Goal: Task Accomplishment & Management: Manage account settings

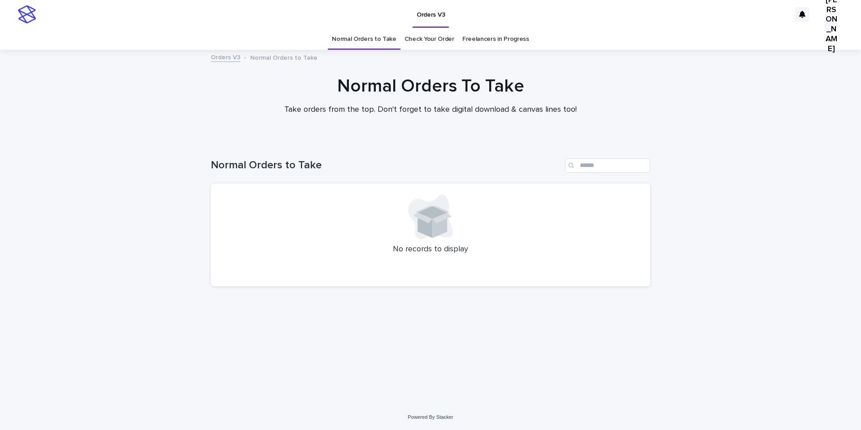
click at [441, 41] on link "Check Your Order" at bounding box center [430, 39] width 50 height 21
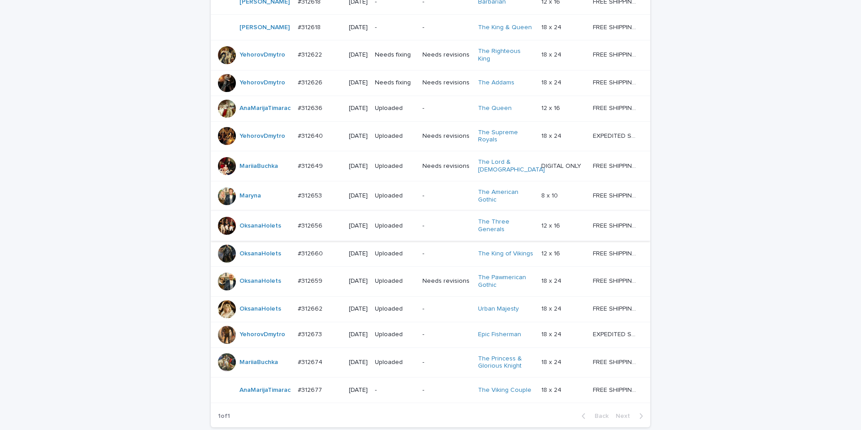
scroll to position [462, 0]
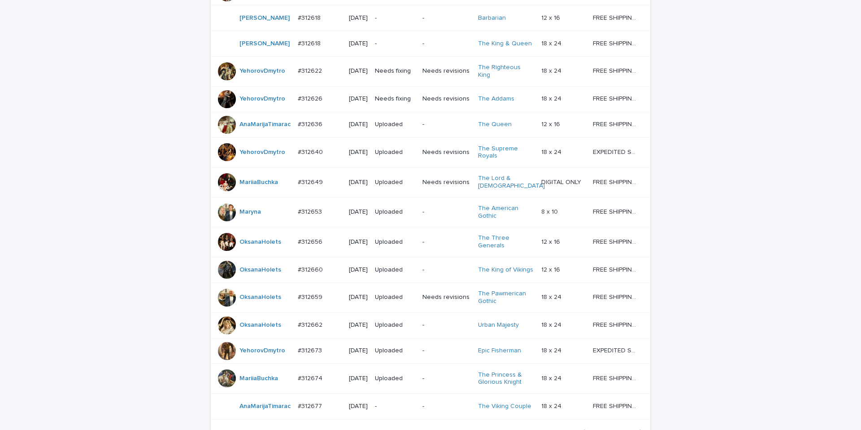
click at [377, 112] on td "Needs fixing" at bounding box center [395, 99] width 48 height 26
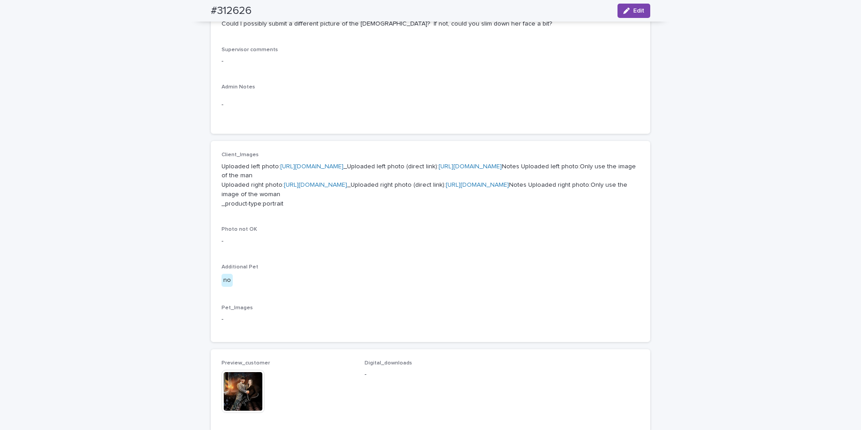
scroll to position [620, 0]
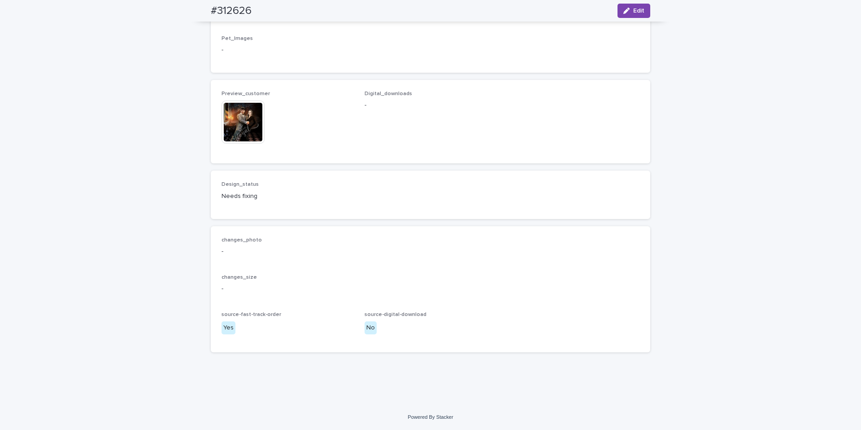
click at [237, 130] on img at bounding box center [243, 121] width 43 height 43
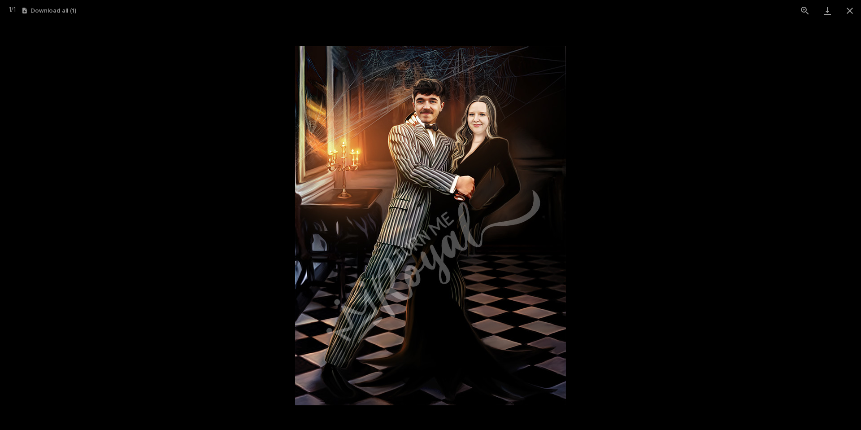
click at [585, 161] on picture at bounding box center [430, 225] width 861 height 409
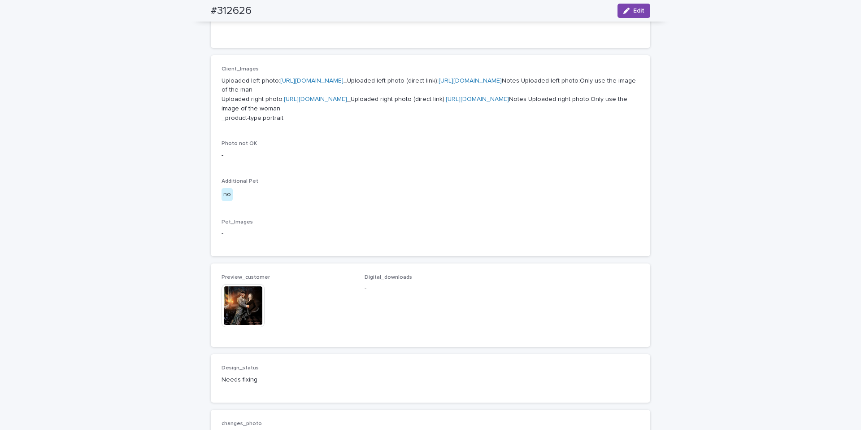
scroll to position [0, 0]
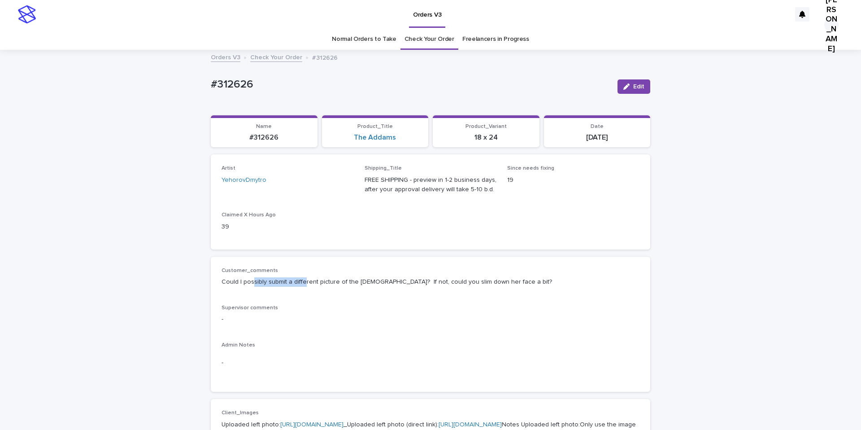
drag, startPoint x: 248, startPoint y: 285, endPoint x: 299, endPoint y: 283, distance: 51.2
click at [299, 283] on p "Could I possibly submit a different picture of the [DEMOGRAPHIC_DATA]? If not, …" at bounding box center [431, 281] width 418 height 9
drag, startPoint x: 335, startPoint y: 284, endPoint x: 355, endPoint y: 283, distance: 19.3
click at [338, 284] on p "Could I possibly submit a different picture of the [DEMOGRAPHIC_DATA]? If not, …" at bounding box center [431, 281] width 418 height 9
click at [282, 61] on link "Check Your Order" at bounding box center [276, 57] width 52 height 10
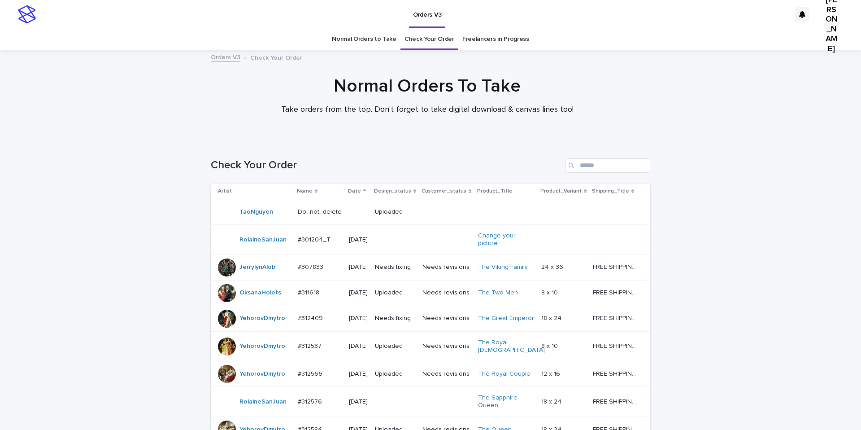
scroll to position [29, 0]
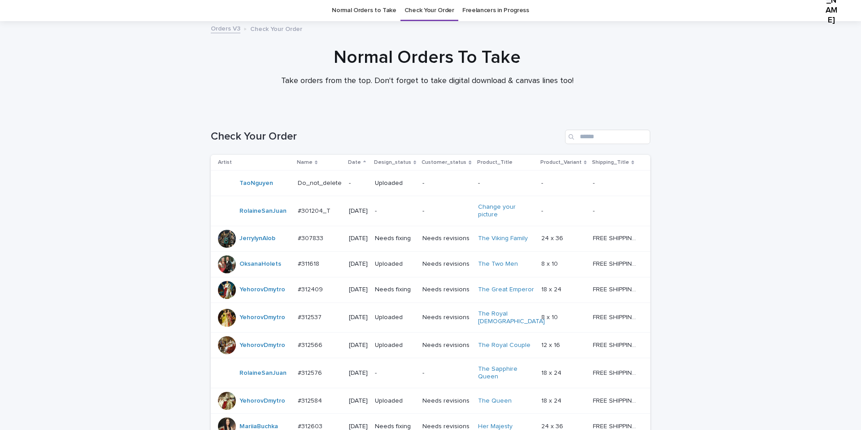
click at [389, 251] on td "Needs fixing" at bounding box center [395, 239] width 48 height 26
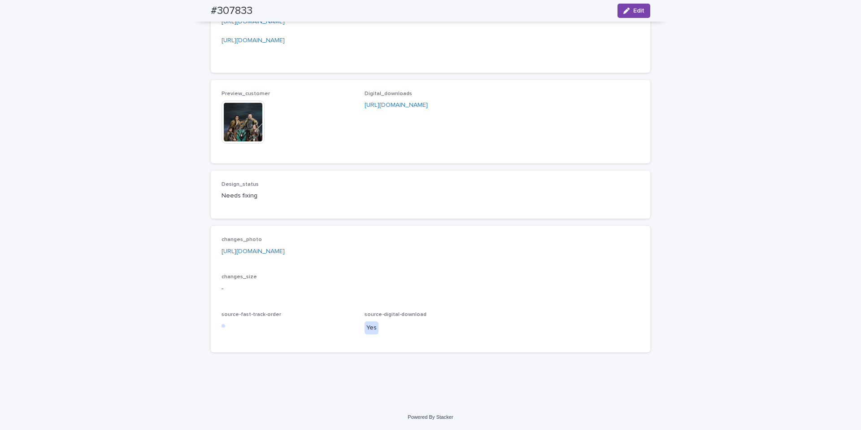
scroll to position [1213, 0]
click at [252, 144] on img at bounding box center [243, 121] width 43 height 43
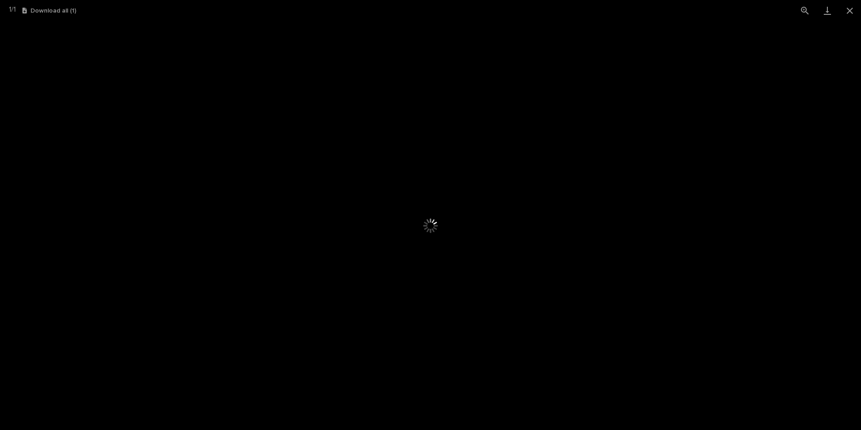
click at [162, 129] on div at bounding box center [430, 225] width 861 height 409
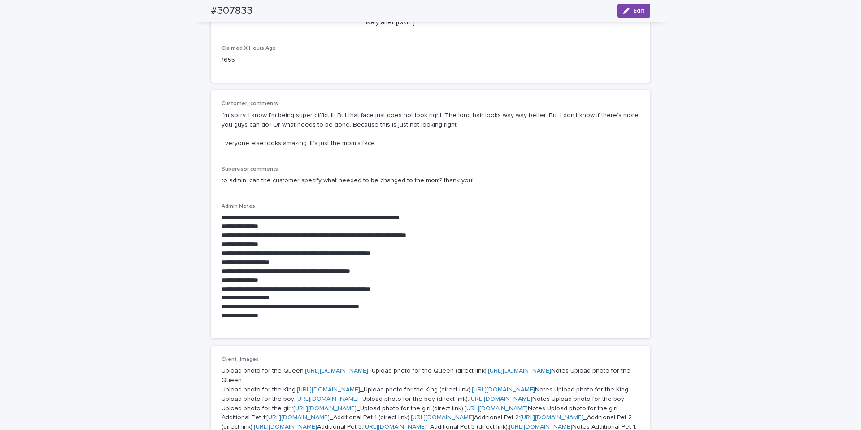
scroll to position [0, 0]
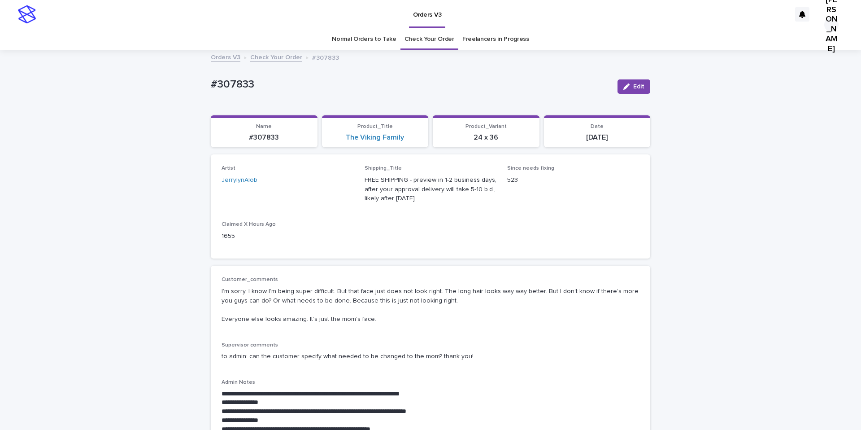
click at [262, 56] on link "Check Your Order" at bounding box center [276, 57] width 52 height 10
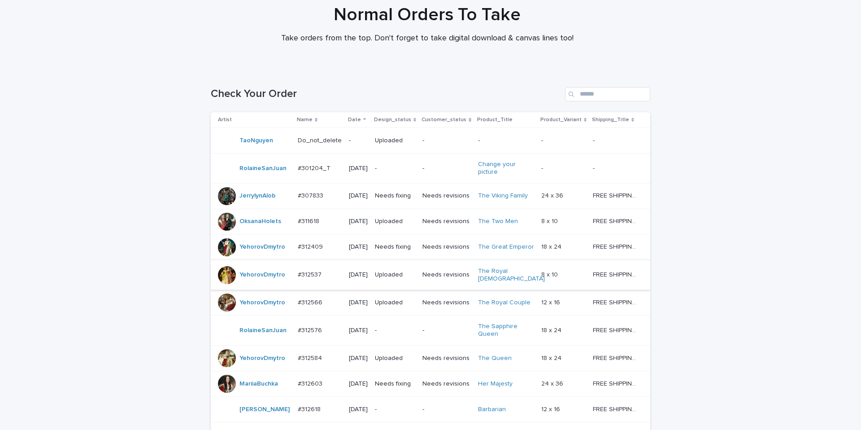
scroll to position [80, 0]
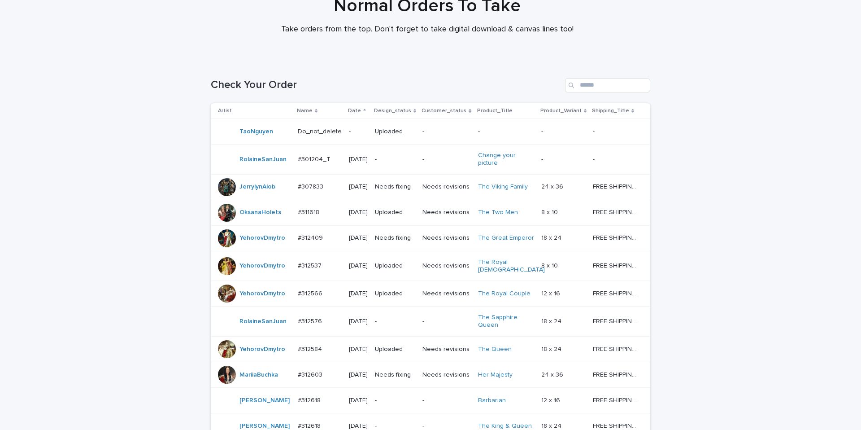
click at [397, 251] on td "Needs fixing" at bounding box center [395, 238] width 48 height 26
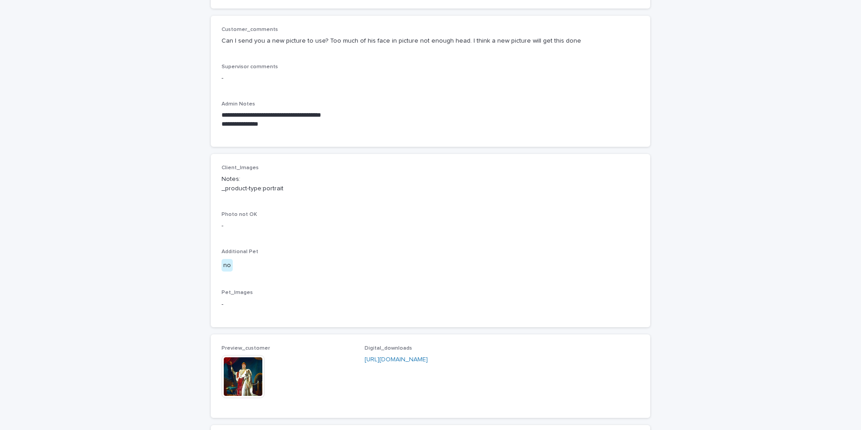
scroll to position [416, 0]
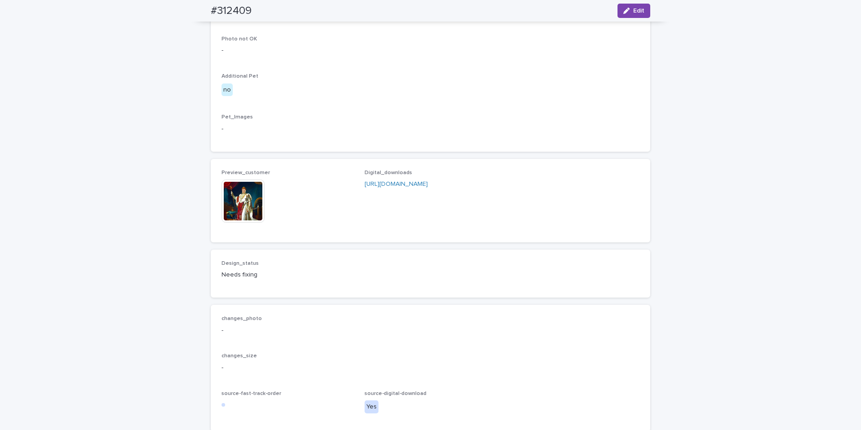
click at [229, 196] on img at bounding box center [243, 200] width 43 height 43
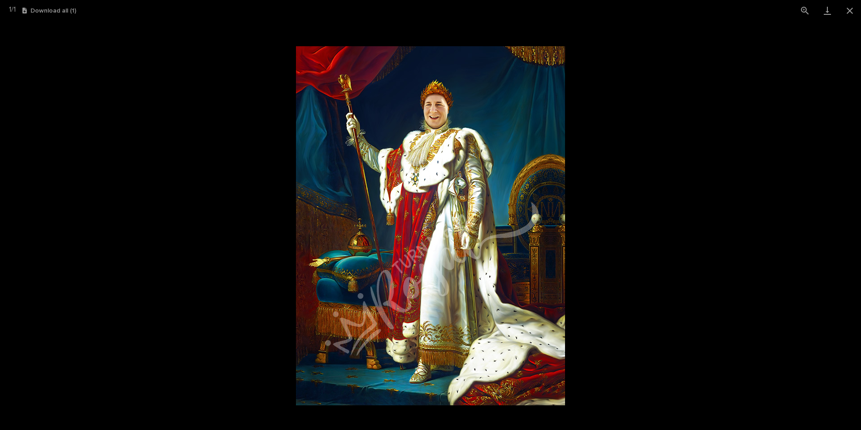
click at [651, 135] on picture at bounding box center [430, 225] width 861 height 409
click at [851, 14] on button "Close gallery" at bounding box center [850, 10] width 22 height 21
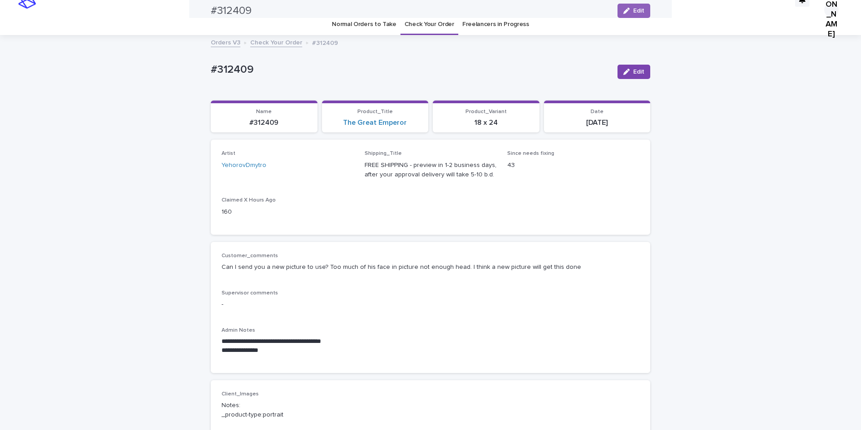
scroll to position [0, 0]
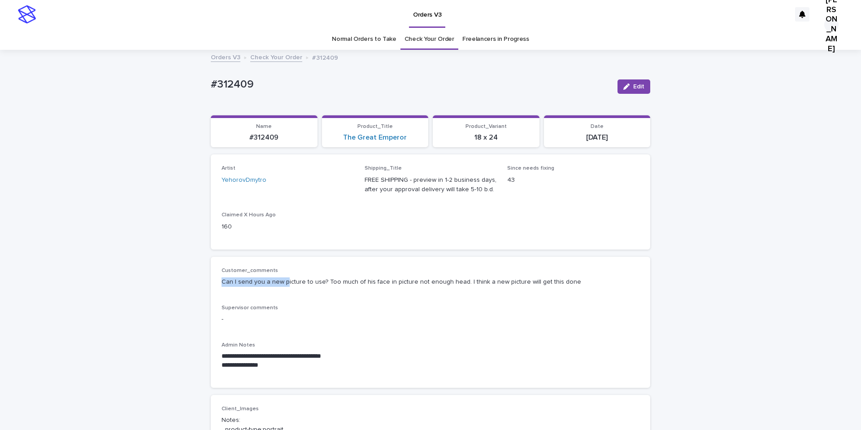
drag, startPoint x: 282, startPoint y: 281, endPoint x: 323, endPoint y: 274, distance: 42.2
click at [323, 274] on div "Customer_comments Can I send you a new picture to use? Too much of his face in …" at bounding box center [431, 280] width 418 height 26
click at [325, 283] on p "Can I send you a new picture to use? Too much of his face in picture not enough…" at bounding box center [431, 281] width 418 height 9
drag, startPoint x: 326, startPoint y: 282, endPoint x: 335, endPoint y: 282, distance: 9.0
click at [330, 283] on p "Can I send you a new picture to use? Too much of his face in picture not enough…" at bounding box center [431, 281] width 418 height 9
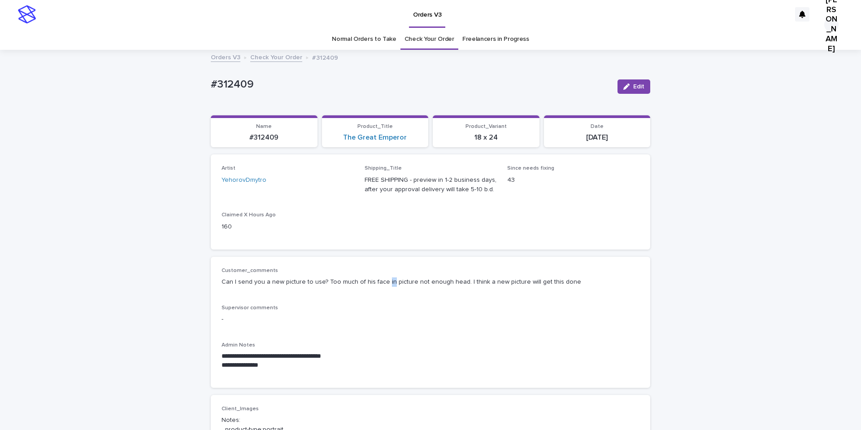
drag, startPoint x: 383, startPoint y: 281, endPoint x: 392, endPoint y: 283, distance: 10.0
click at [383, 282] on p "Can I send you a new picture to use? Too much of his face in picture not enough…" at bounding box center [431, 281] width 418 height 9
click at [269, 56] on link "Check Your Order" at bounding box center [276, 57] width 52 height 10
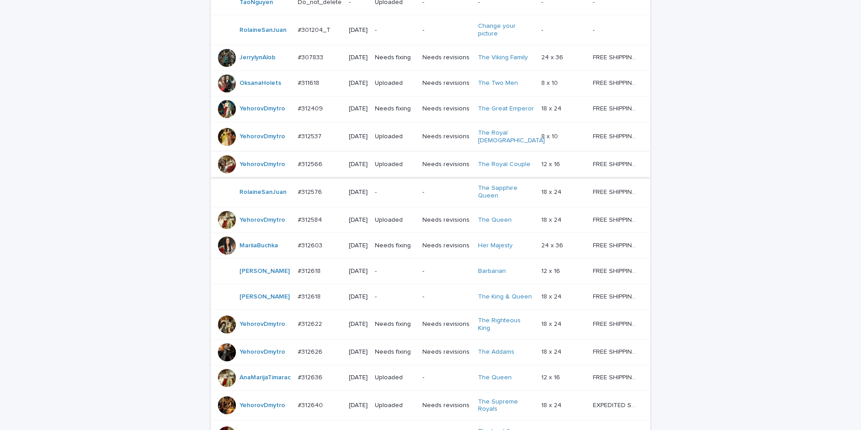
scroll to position [210, 0]
click at [399, 257] on td "Needs fixing" at bounding box center [395, 244] width 48 height 26
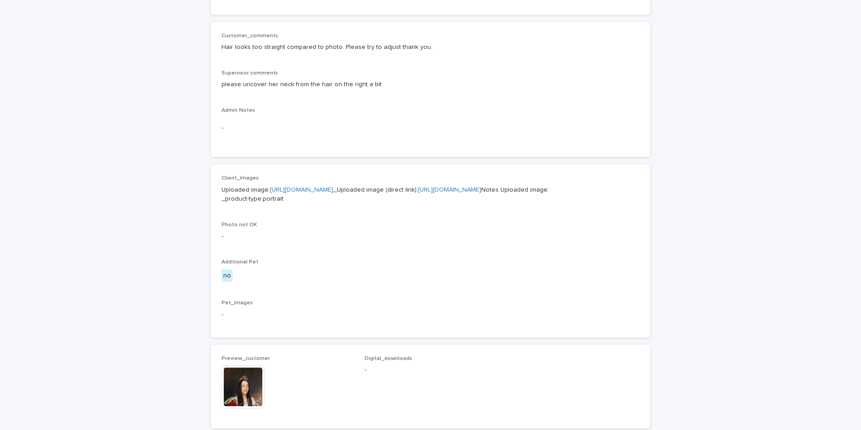
scroll to position [407, 0]
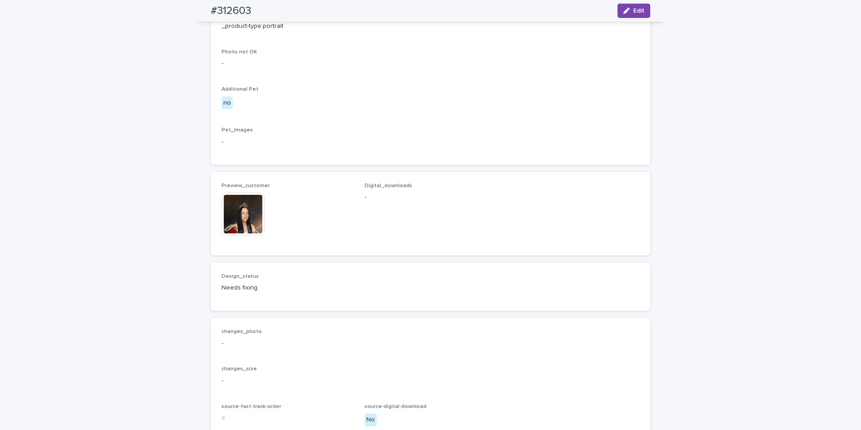
click at [244, 235] on img at bounding box center [243, 213] width 43 height 43
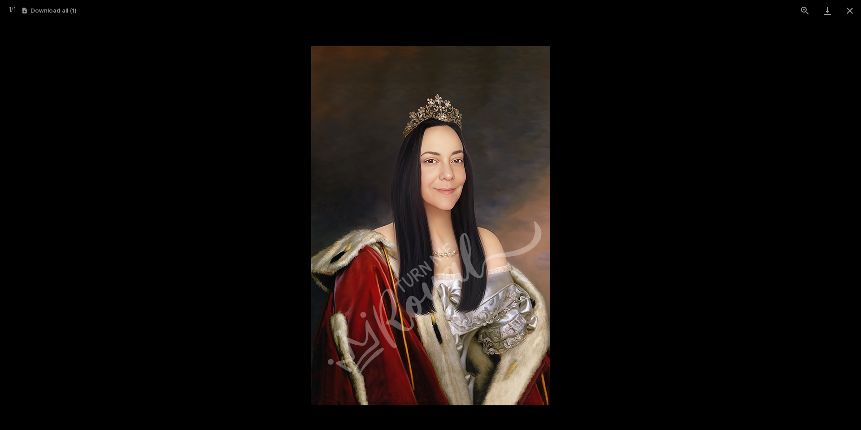
click at [601, 235] on picture at bounding box center [430, 225] width 861 height 409
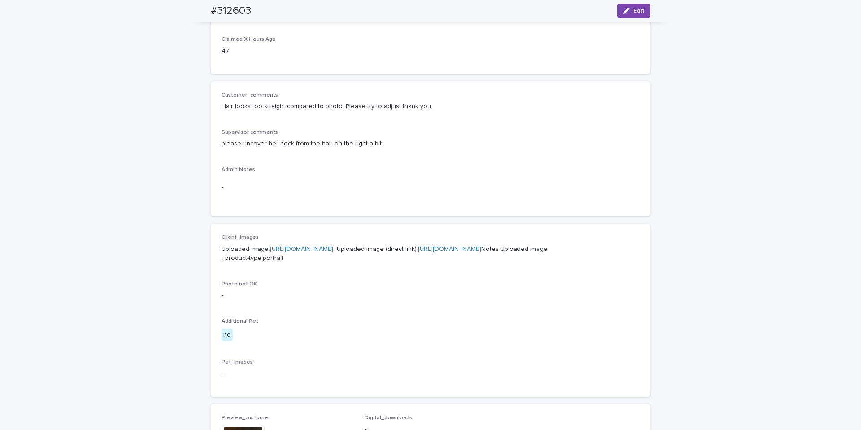
scroll to position [0, 0]
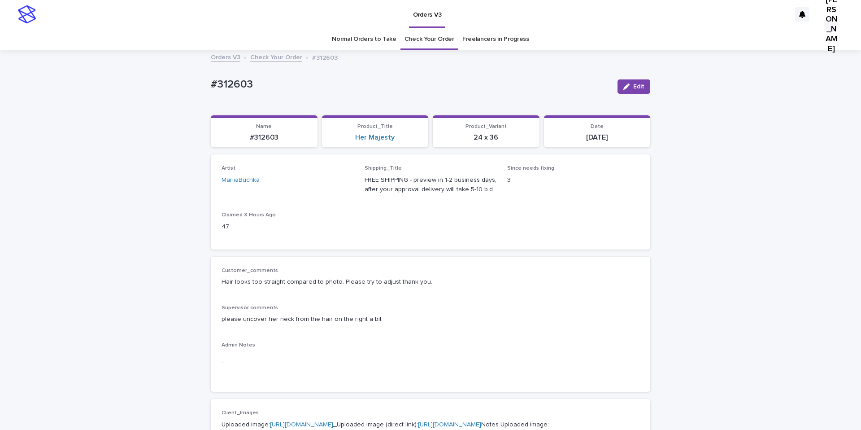
drag, startPoint x: 241, startPoint y: 282, endPoint x: 297, endPoint y: 284, distance: 56.1
click at [296, 286] on p "Hair looks too straight compared to photo. Please try to adjust thank you." at bounding box center [431, 281] width 418 height 9
drag, startPoint x: 304, startPoint y: 282, endPoint x: 335, endPoint y: 283, distance: 30.5
click at [334, 283] on p "Hair looks too straight compared to photo. Please try to adjust thank you." at bounding box center [431, 281] width 418 height 9
drag, startPoint x: 355, startPoint y: 286, endPoint x: 366, endPoint y: 284, distance: 11.8
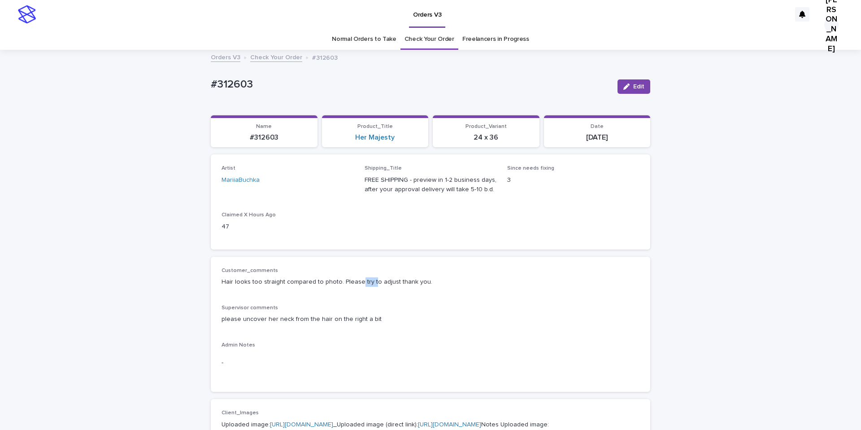
click at [366, 284] on p "Hair looks too straight compared to photo. Please try to adjust thank you." at bounding box center [431, 281] width 418 height 9
drag, startPoint x: 284, startPoint y: 319, endPoint x: 271, endPoint y: 321, distance: 13.1
click at [273, 320] on p "please uncover her neck from the hair on the right a bit" at bounding box center [431, 318] width 418 height 9
drag, startPoint x: 289, startPoint y: 315, endPoint x: 316, endPoint y: 320, distance: 27.8
click at [316, 320] on p "please uncover her neck from the hair on the right a bit" at bounding box center [431, 318] width 418 height 9
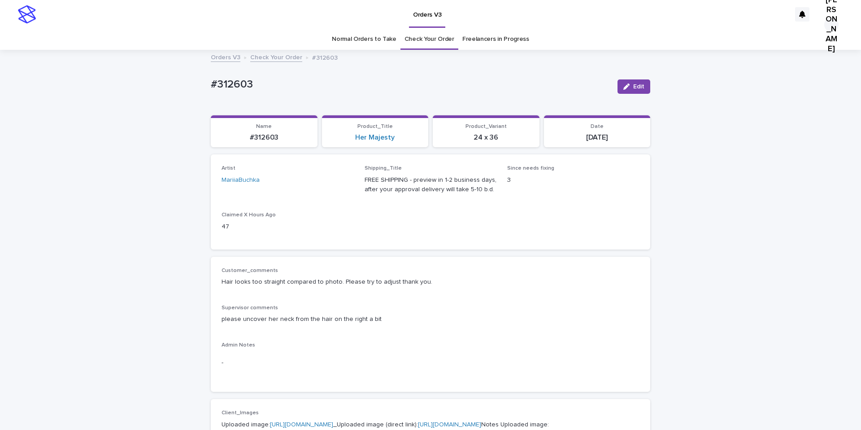
drag, startPoint x: 324, startPoint y: 316, endPoint x: 342, endPoint y: 327, distance: 20.9
click at [340, 327] on div "Supervisor comments please uncover her neck from the hair on the right a bit" at bounding box center [431, 318] width 418 height 26
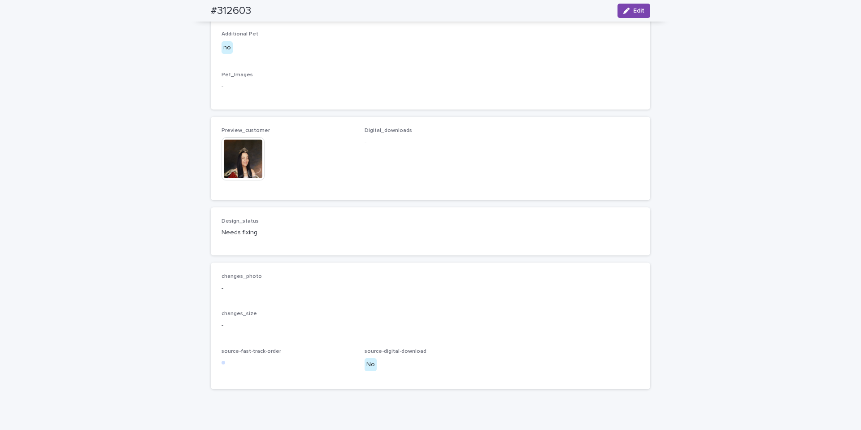
click at [235, 180] on img at bounding box center [243, 158] width 43 height 43
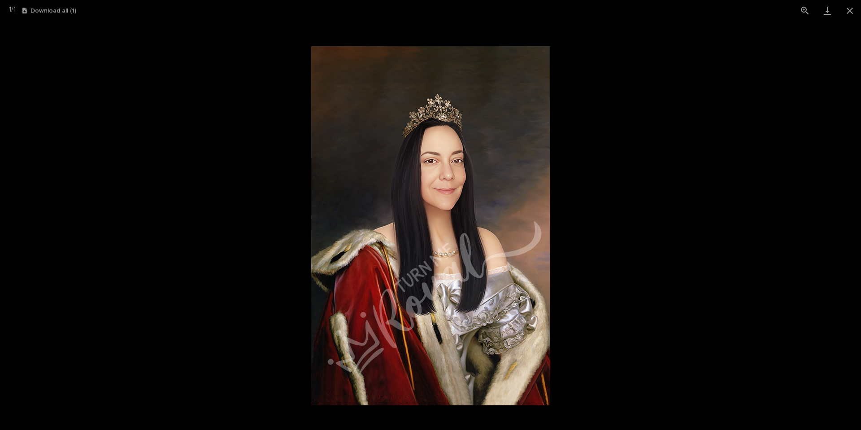
click at [232, 205] on picture at bounding box center [430, 225] width 861 height 409
click at [672, 260] on picture at bounding box center [430, 225] width 861 height 409
click at [846, 12] on button "Close gallery" at bounding box center [850, 10] width 22 height 21
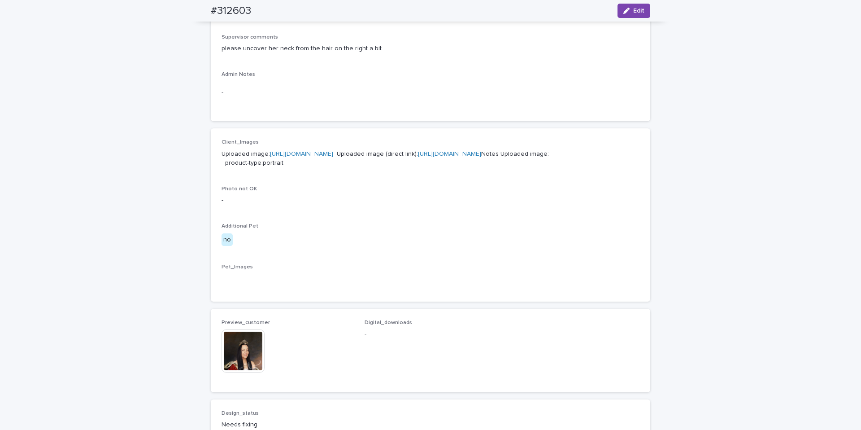
scroll to position [66, 0]
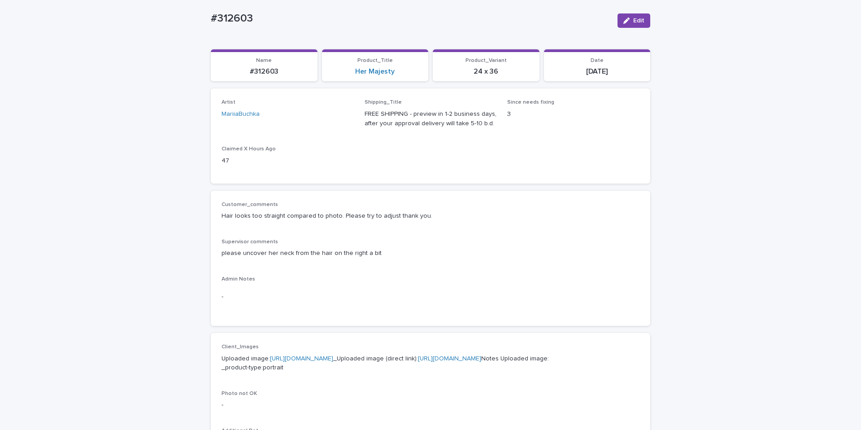
drag, startPoint x: 226, startPoint y: 217, endPoint x: 244, endPoint y: 219, distance: 17.7
click at [244, 219] on p "Hair looks too straight compared to photo. Please try to adjust thank you." at bounding box center [431, 215] width 418 height 9
drag, startPoint x: 215, startPoint y: 212, endPoint x: 247, endPoint y: 211, distance: 31.9
click at [244, 214] on div "Customer_comments Hair looks too straight compared to photo. Please try to adju…" at bounding box center [430, 258] width 439 height 135
drag, startPoint x: 257, startPoint y: 214, endPoint x: 273, endPoint y: 217, distance: 16.4
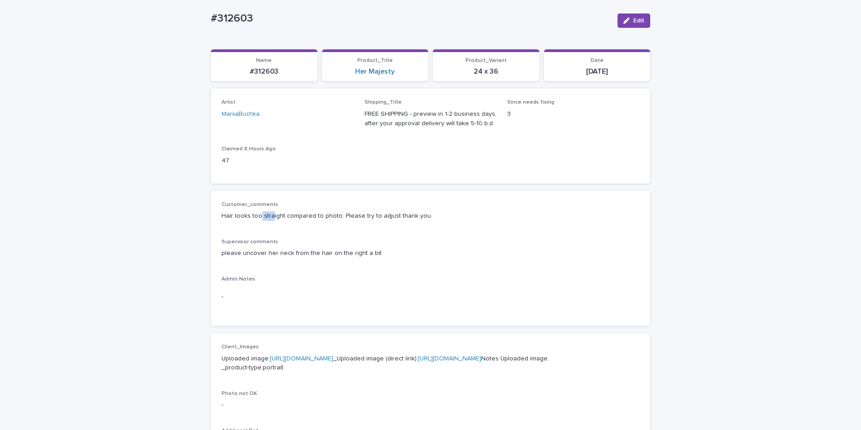
click at [269, 215] on p "Hair looks too straight compared to photo. Please try to adjust thank you." at bounding box center [431, 215] width 418 height 9
drag, startPoint x: 290, startPoint y: 214, endPoint x: 318, endPoint y: 221, distance: 28.2
click at [299, 217] on p "Hair looks too straight compared to photo. Please try to adjust thank you." at bounding box center [431, 215] width 418 height 9
drag, startPoint x: 325, startPoint y: 217, endPoint x: 354, endPoint y: 216, distance: 29.2
click at [347, 213] on p "Hair looks too straight compared to photo. Please try to adjust thank you." at bounding box center [431, 215] width 418 height 9
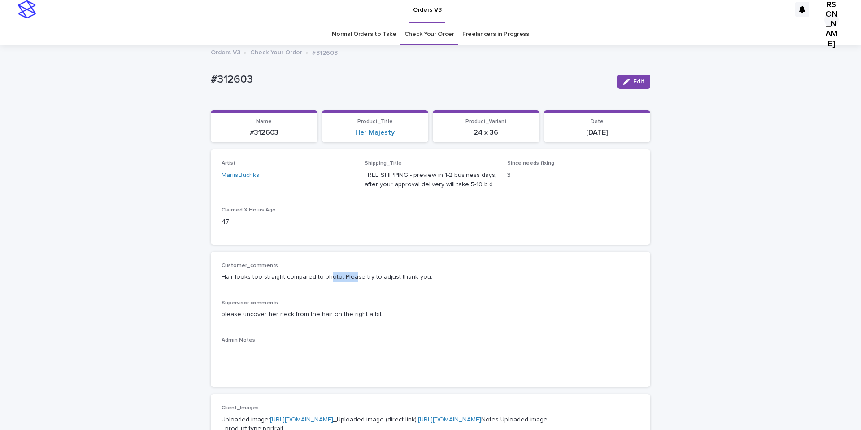
scroll to position [0, 0]
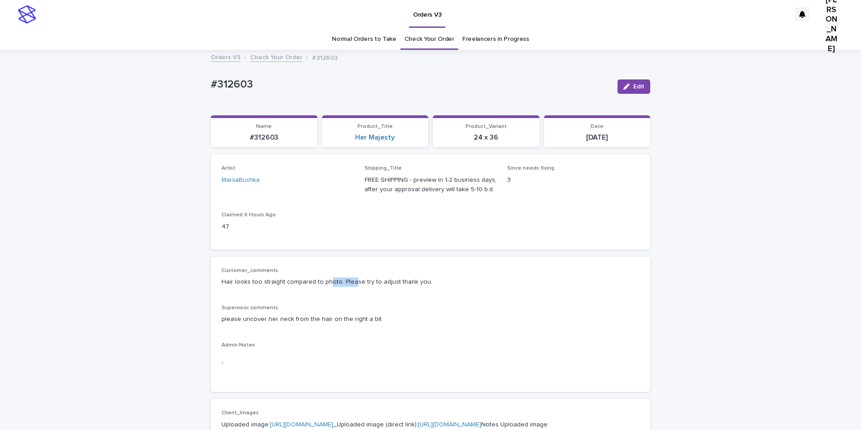
click at [269, 57] on link "Check Your Order" at bounding box center [276, 57] width 52 height 10
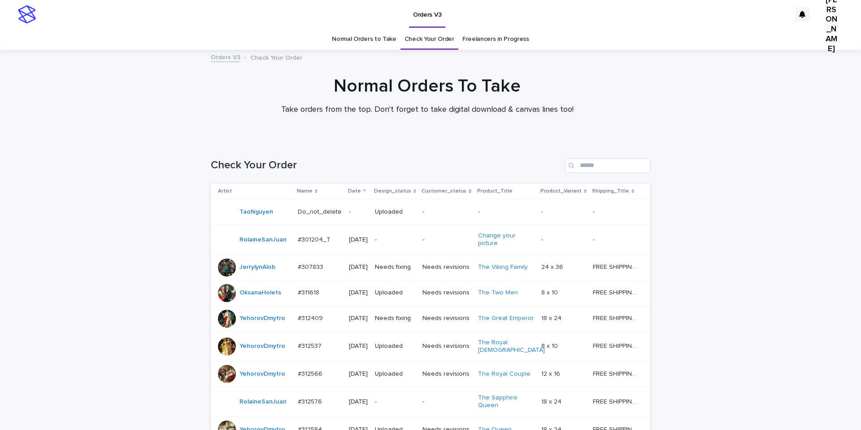
click at [346, 40] on link "Normal Orders to Take" at bounding box center [364, 39] width 65 height 21
